Goal: Information Seeking & Learning: Learn about a topic

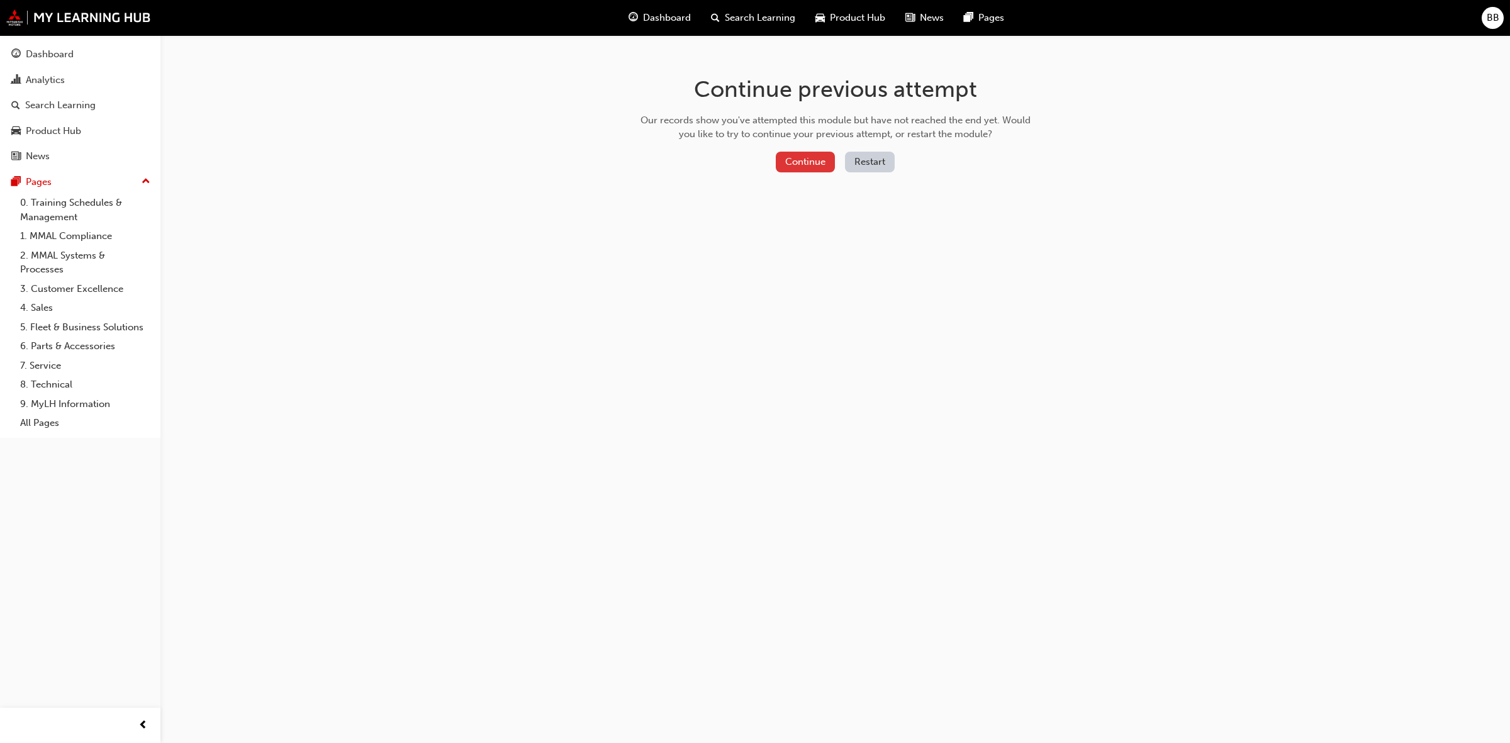
click at [805, 155] on button "Continue" at bounding box center [805, 162] width 59 height 21
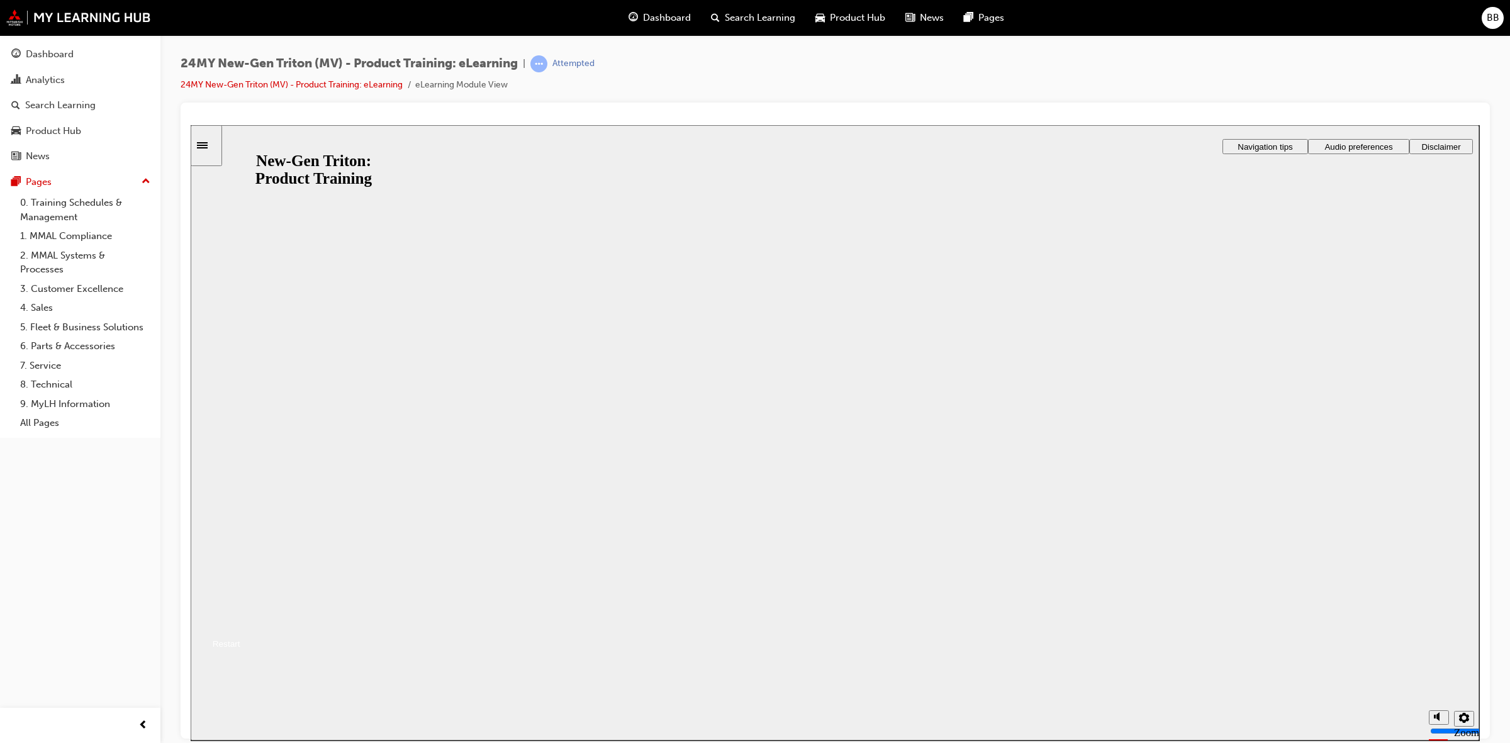
click at [240, 620] on button "Resume" at bounding box center [216, 628] width 50 height 16
